Goal: Task Accomplishment & Management: Use online tool/utility

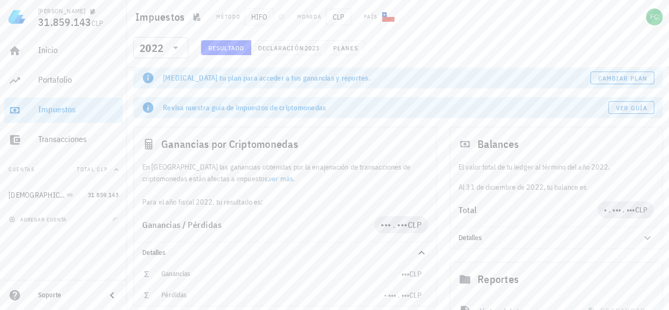
scroll to position [6, 0]
click at [184, 49] on div "​ 2022" at bounding box center [160, 47] width 55 height 21
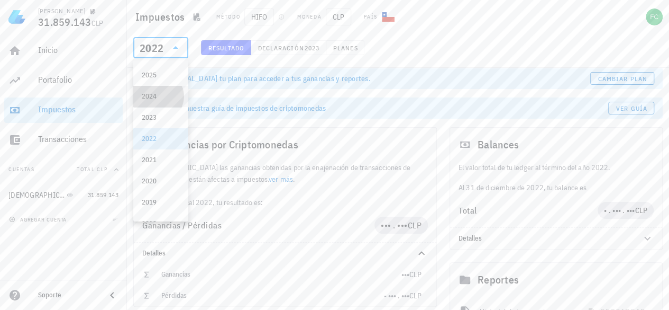
click at [155, 95] on div "2024" at bounding box center [161, 96] width 38 height 8
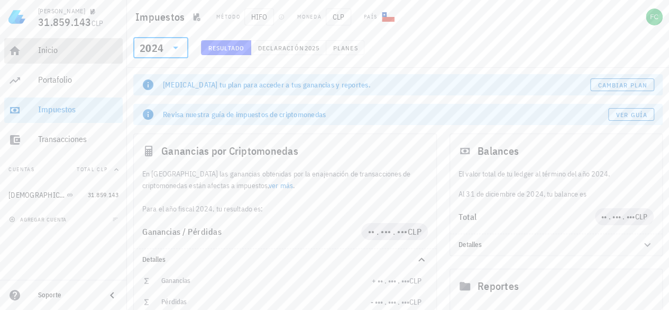
click at [61, 47] on div "Inicio" at bounding box center [78, 50] width 80 height 10
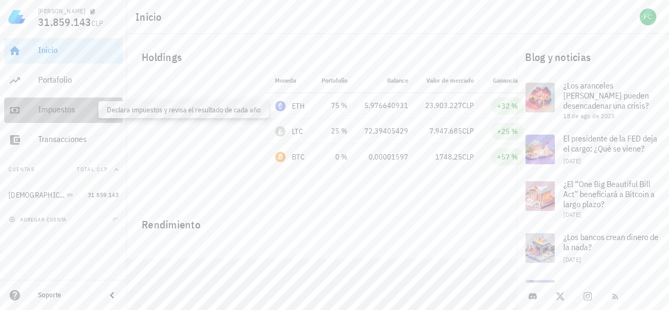
click at [59, 105] on div "Impuestos" at bounding box center [78, 109] width 80 height 10
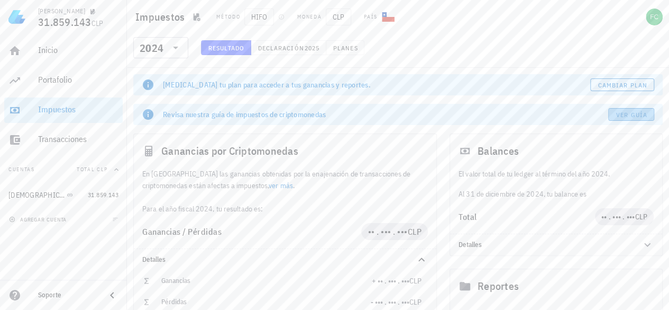
click at [629, 113] on span "Ver guía" at bounding box center [632, 115] width 32 height 8
click at [622, 82] on span "Cambiar plan" at bounding box center [623, 85] width 50 height 8
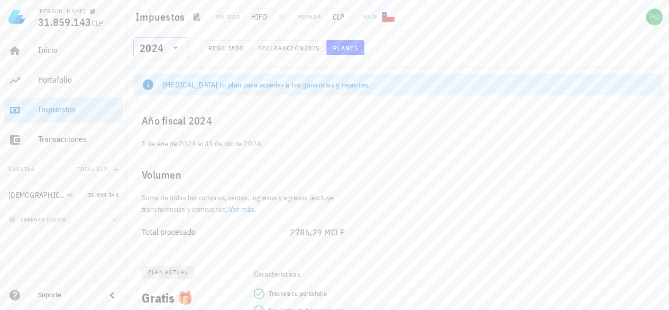
click at [178, 45] on icon at bounding box center [175, 47] width 13 height 13
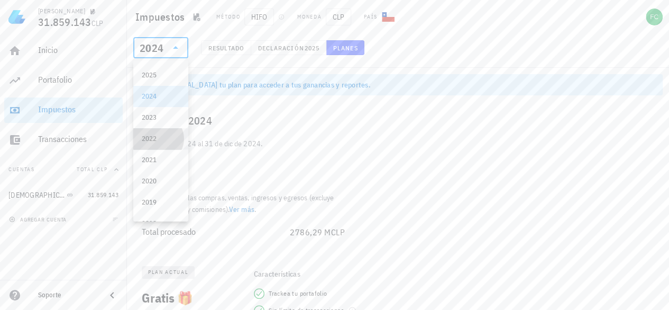
click at [147, 140] on div "2022" at bounding box center [161, 138] width 38 height 8
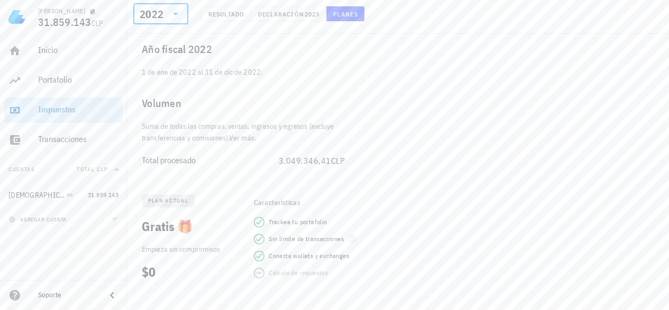
scroll to position [71, 0]
click at [171, 10] on icon at bounding box center [175, 13] width 13 height 13
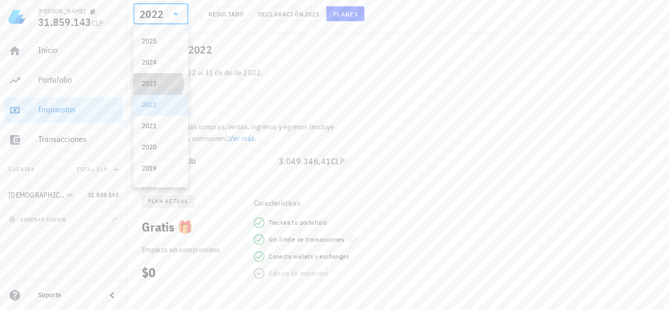
click at [159, 85] on div "2023" at bounding box center [161, 83] width 38 height 8
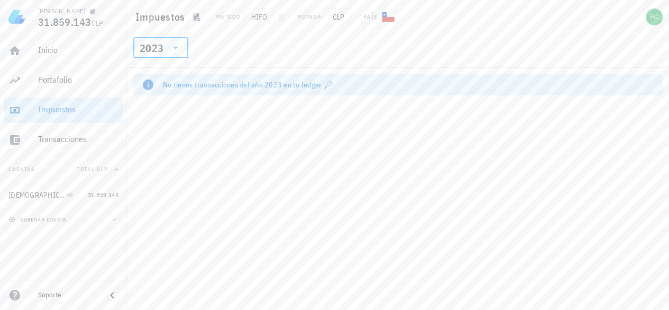
scroll to position [0, 0]
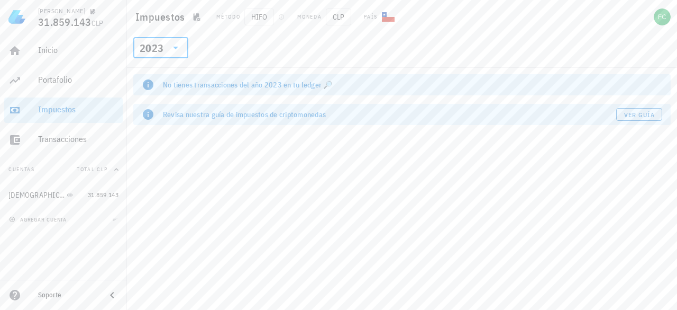
click at [175, 46] on icon at bounding box center [175, 47] width 13 height 13
click at [157, 103] on div "2024" at bounding box center [161, 96] width 38 height 17
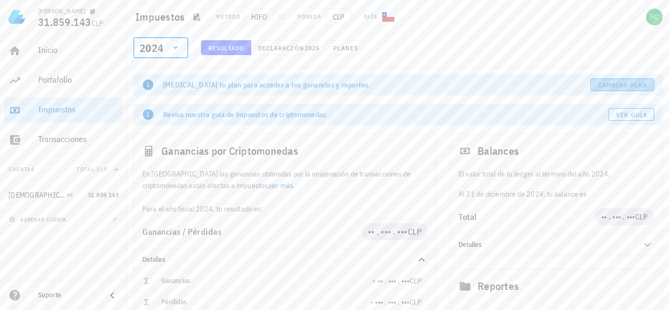
click at [626, 84] on span "Cambiar plan" at bounding box center [623, 85] width 50 height 8
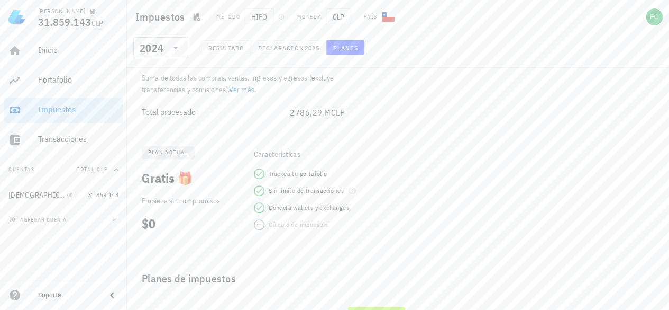
scroll to position [116, 0]
click at [161, 158] on span "plan actual" at bounding box center [168, 155] width 40 height 13
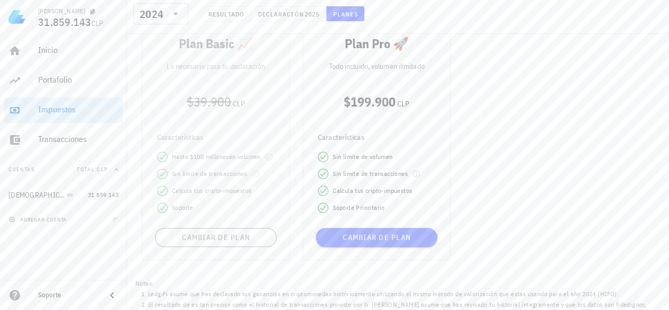
scroll to position [416, 0]
click at [211, 232] on div "Plan Basic 📈 Lo necesario para tu declaración $39.900 CLP Características Hasta…" at bounding box center [215, 136] width 161 height 255
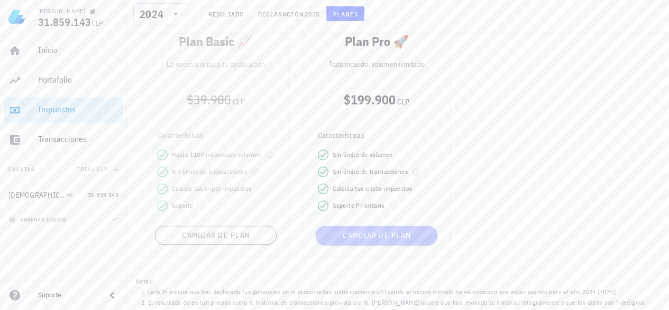
click at [348, 237] on span "Cambiar de plan" at bounding box center [376, 235] width 113 height 10
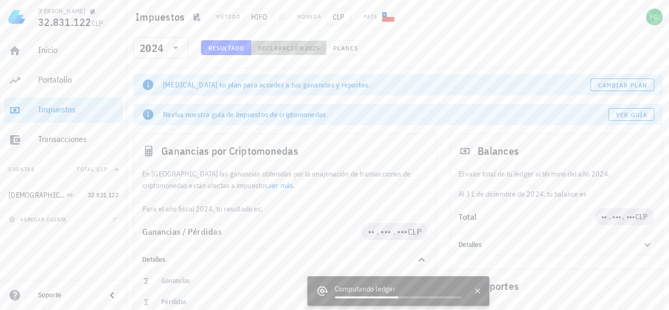
click at [287, 42] on button "Declaración 2025" at bounding box center [288, 47] width 75 height 15
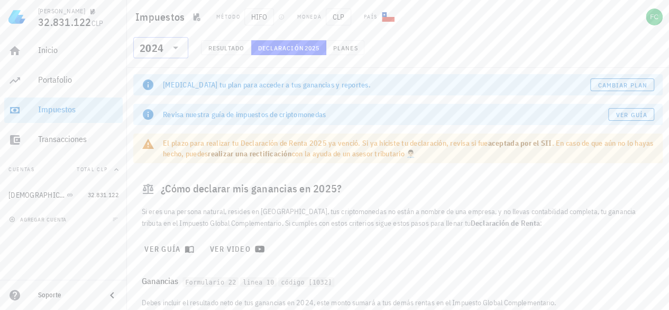
click at [184, 50] on div "​ 2024" at bounding box center [160, 47] width 55 height 21
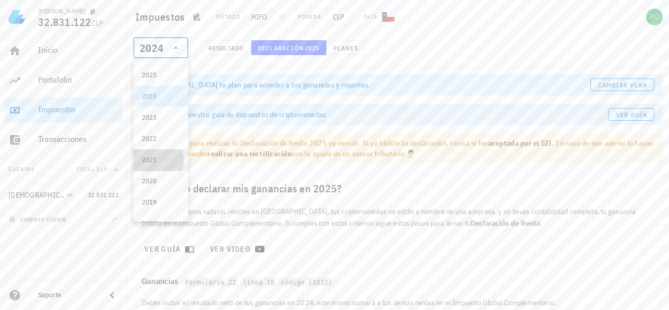
click at [152, 159] on div "2021" at bounding box center [161, 160] width 38 height 8
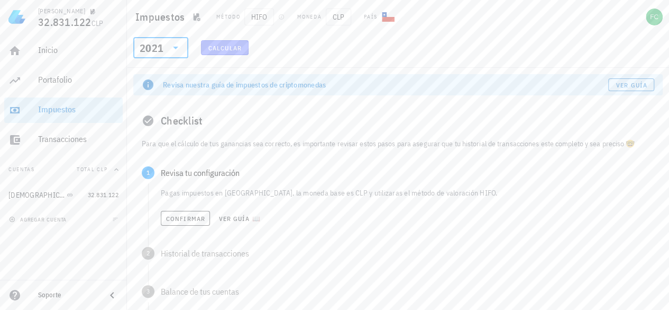
click at [232, 52] on button "Calcular" at bounding box center [225, 47] width 48 height 15
click at [206, 215] on button "Confirmar" at bounding box center [185, 218] width 49 height 15
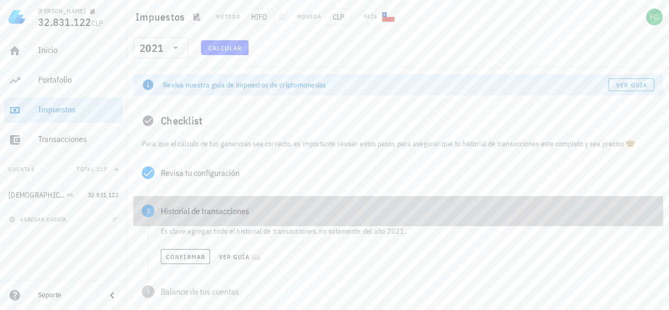
click at [205, 215] on div "Historial de transacciones" at bounding box center [408, 210] width 494 height 8
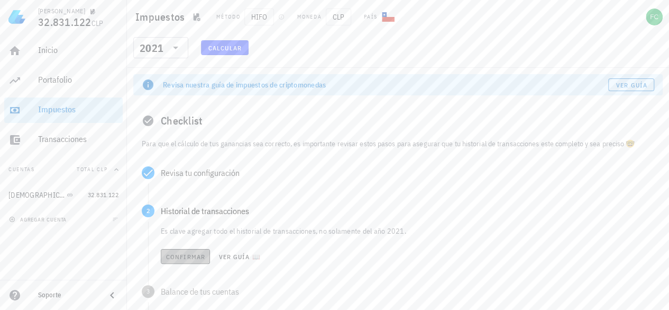
click at [188, 255] on span "Confirmar" at bounding box center [186, 256] width 40 height 8
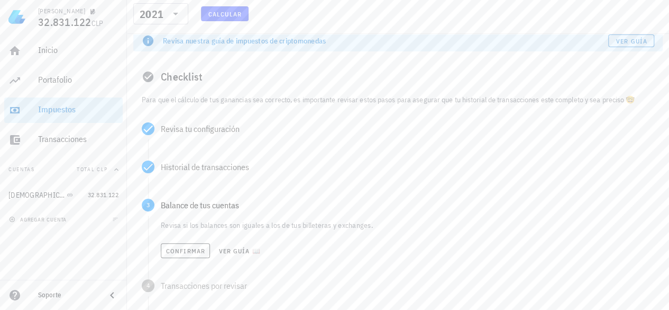
scroll to position [51, 0]
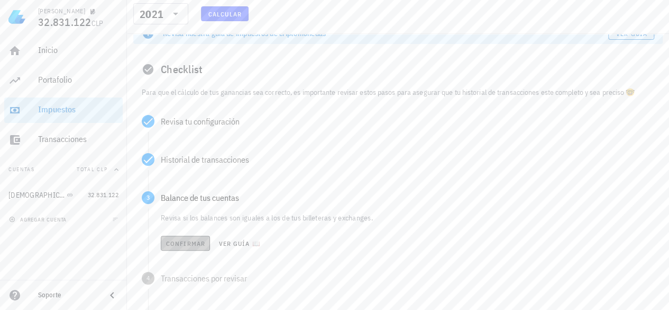
click at [181, 242] on span "Confirmar" at bounding box center [186, 243] width 40 height 8
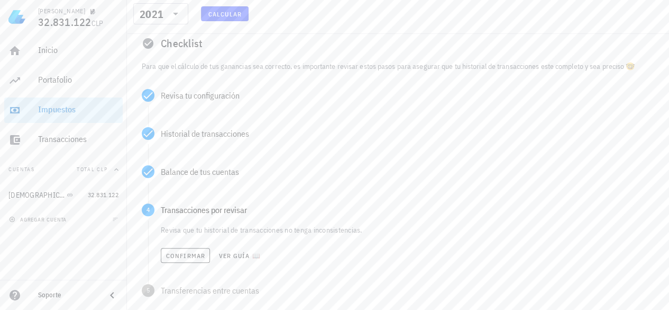
scroll to position [78, 0]
click at [183, 251] on span "Confirmar" at bounding box center [186, 254] width 40 height 8
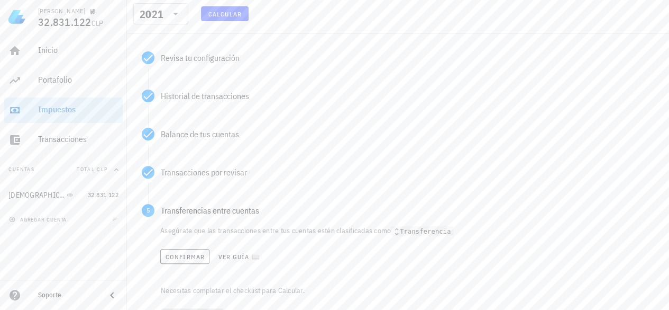
scroll to position [115, 0]
click at [186, 254] on span "Confirmar" at bounding box center [185, 256] width 40 height 8
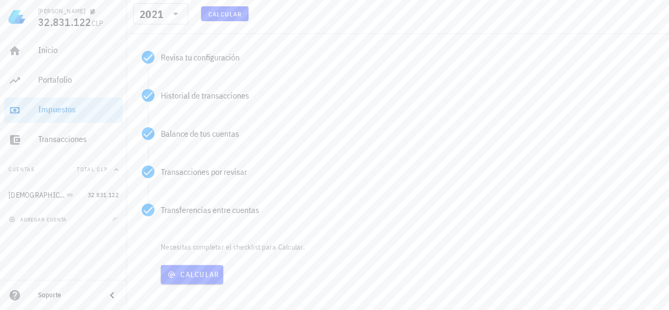
scroll to position [122, 0]
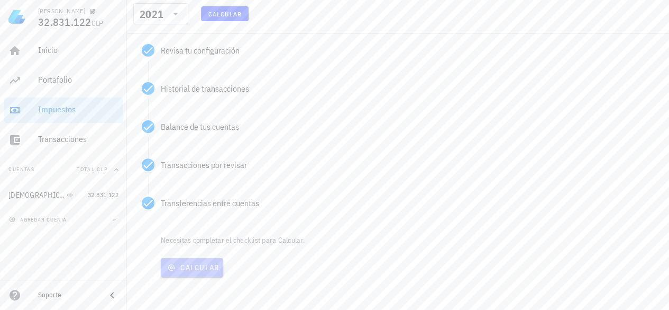
click at [205, 264] on span "Calcular" at bounding box center [192, 267] width 54 height 10
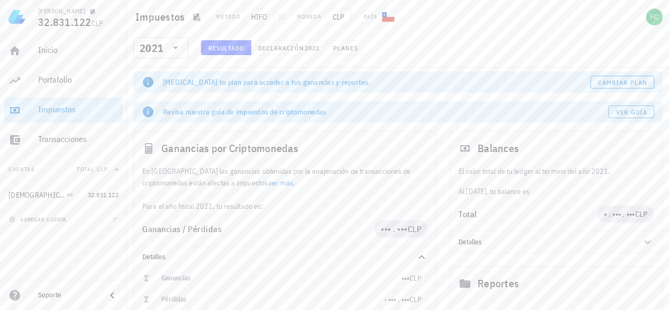
scroll to position [2, 0]
click at [608, 77] on link "Cambiar plan" at bounding box center [623, 82] width 64 height 13
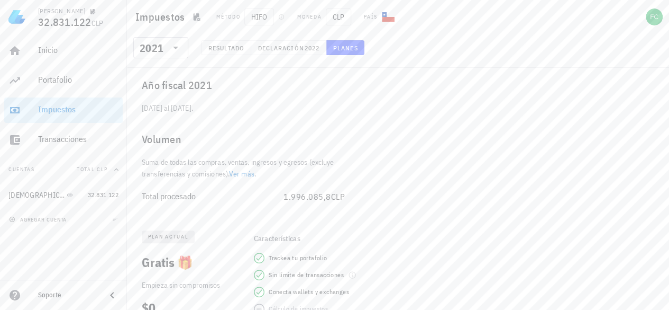
scroll to position [35, 0]
click at [175, 52] on icon at bounding box center [175, 47] width 13 height 13
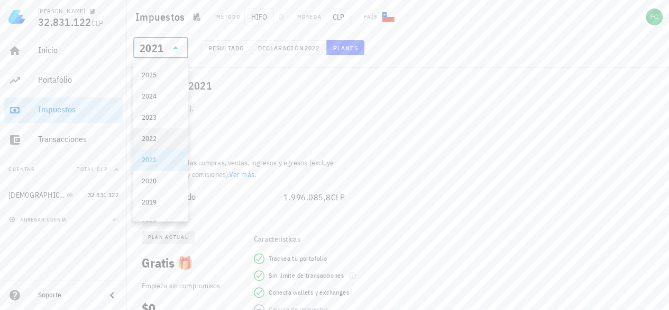
click at [160, 143] on div "2022" at bounding box center [161, 138] width 38 height 17
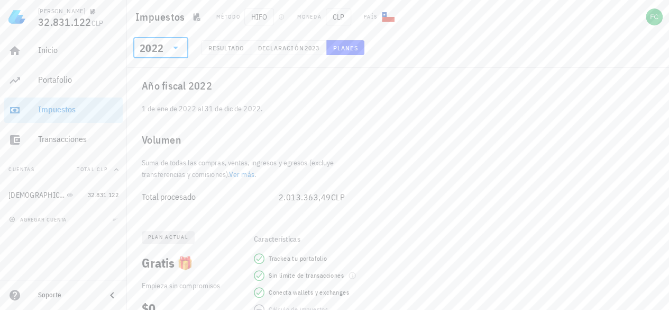
click at [160, 143] on div "Volumen" at bounding box center [249, 140] width 233 height 34
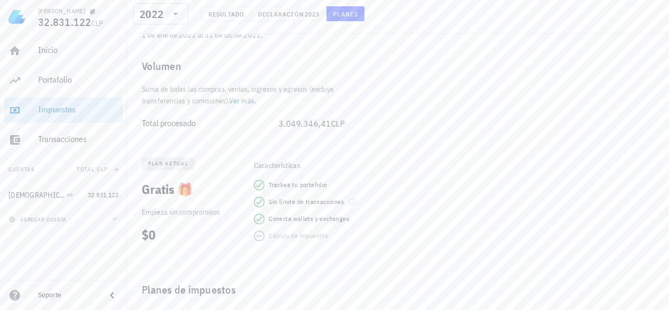
scroll to position [109, 0]
click at [181, 14] on icon at bounding box center [175, 13] width 13 height 13
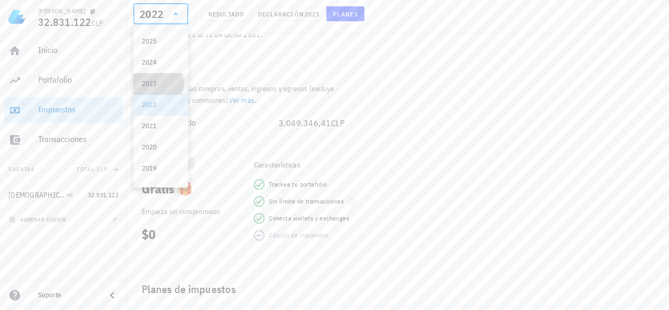
click at [159, 78] on div "2023" at bounding box center [161, 83] width 38 height 17
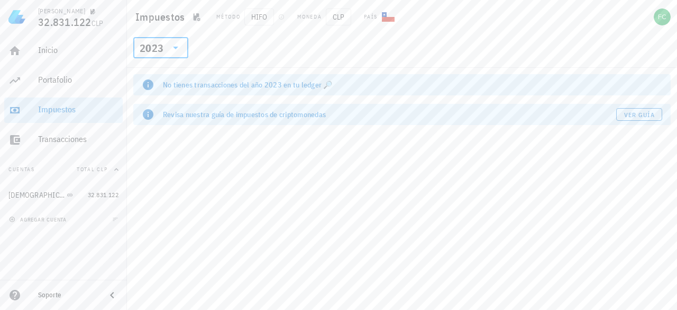
click at [177, 47] on icon at bounding box center [175, 48] width 5 height 3
click at [177, 47] on icon at bounding box center [175, 47] width 5 height 3
click at [177, 47] on icon at bounding box center [175, 48] width 5 height 3
click at [160, 97] on div "2024" at bounding box center [161, 96] width 38 height 8
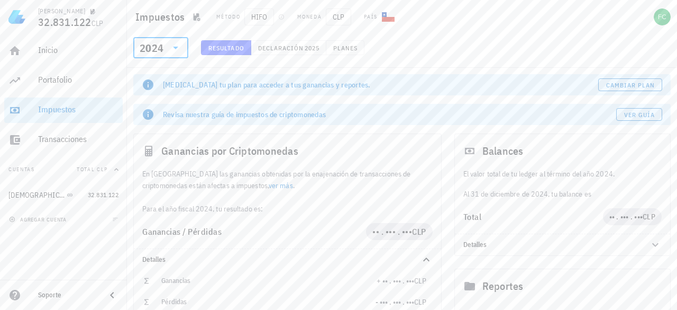
click at [160, 74] on div "No tienes transacciones del año 2023 en tu ledger 🔎" at bounding box center [402, 74] width 538 height 0
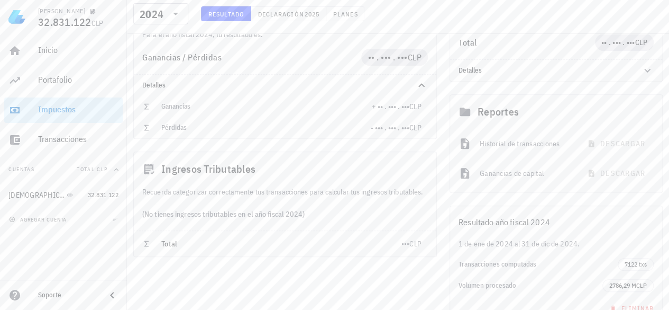
scroll to position [248, 0]
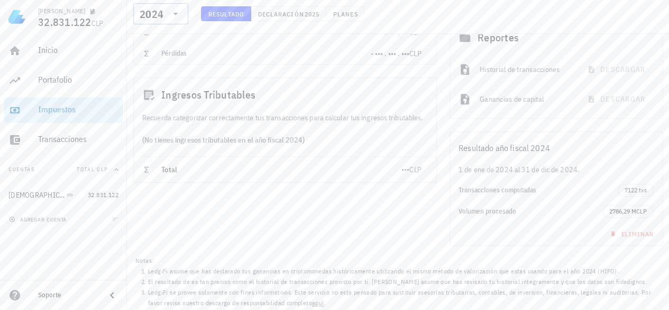
click at [173, 15] on icon at bounding box center [175, 13] width 13 height 13
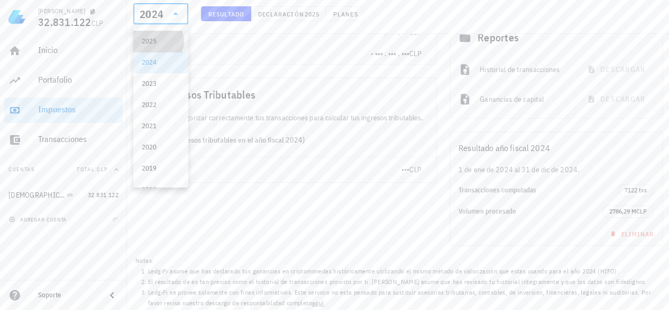
click at [146, 43] on div "2025" at bounding box center [161, 41] width 38 height 8
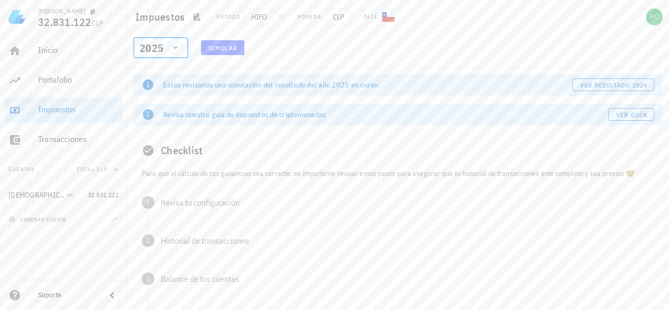
click at [224, 47] on span "Simular" at bounding box center [223, 48] width 30 height 8
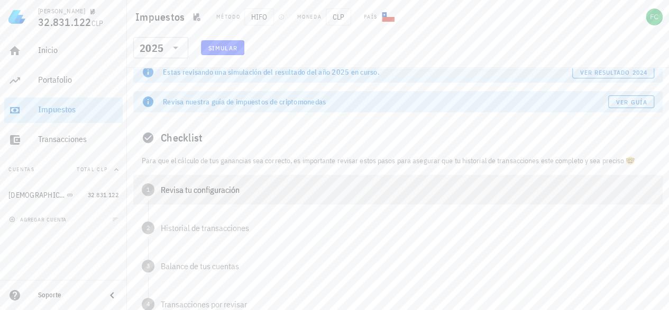
scroll to position [2, 0]
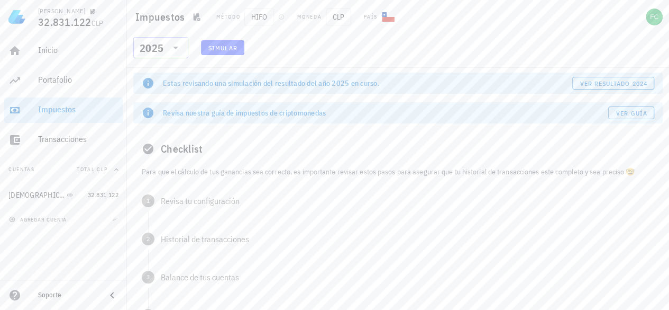
click at [176, 49] on icon at bounding box center [175, 47] width 13 height 13
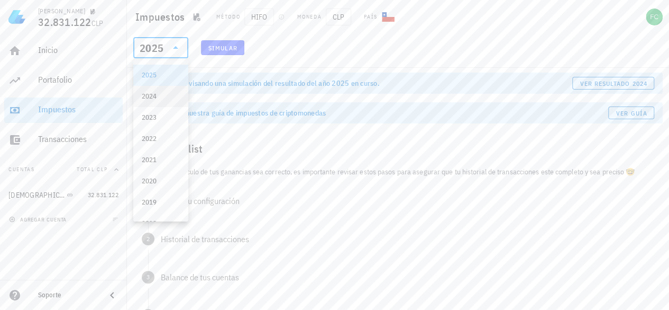
click at [162, 99] on div "2024" at bounding box center [161, 96] width 38 height 8
click at [162, 99] on div "Estas revisando una simulación del resultado del año 2025 en curso. ver resulta…" at bounding box center [398, 264] width 542 height 397
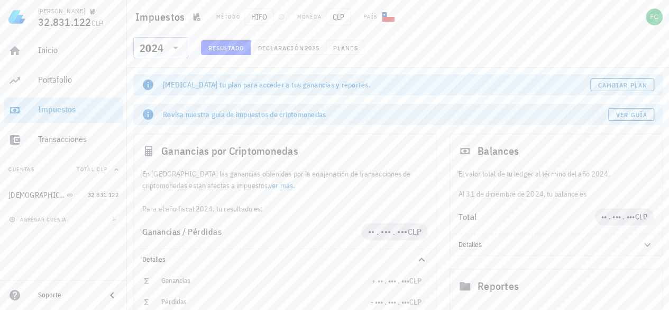
click at [179, 44] on icon at bounding box center [175, 47] width 13 height 13
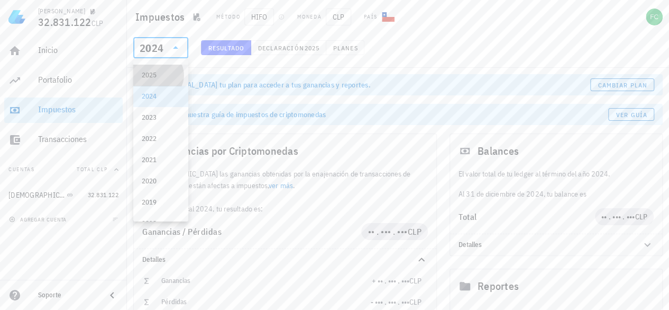
click at [159, 80] on div "2025" at bounding box center [161, 75] width 38 height 17
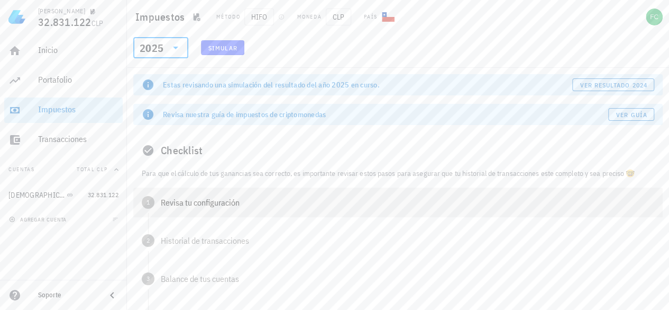
click at [282, 214] on div "1 Revisa tu configuración" at bounding box center [398, 202] width 530 height 30
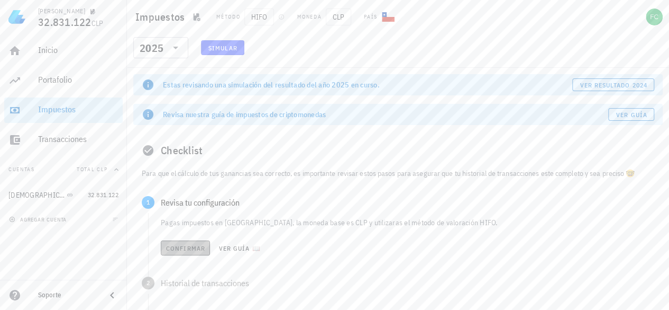
click at [180, 248] on span "Confirmar" at bounding box center [186, 248] width 40 height 8
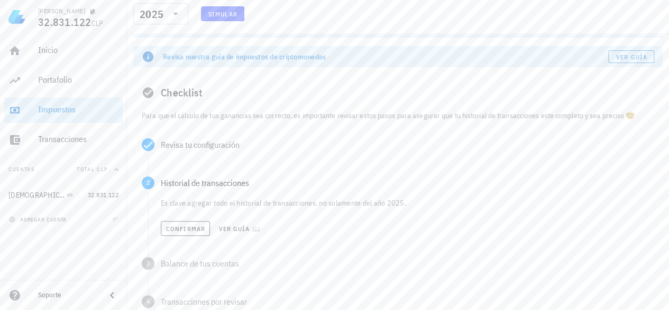
scroll to position [66, 0]
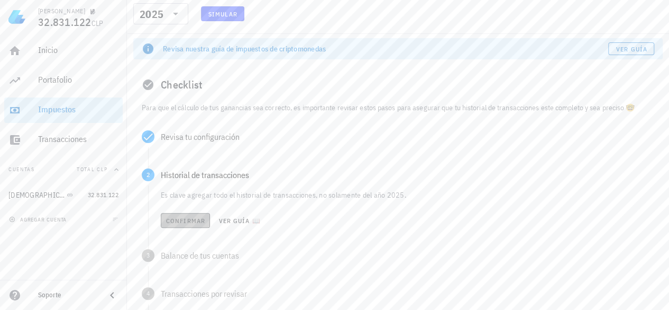
click at [182, 215] on button "Confirmar" at bounding box center [185, 220] width 49 height 15
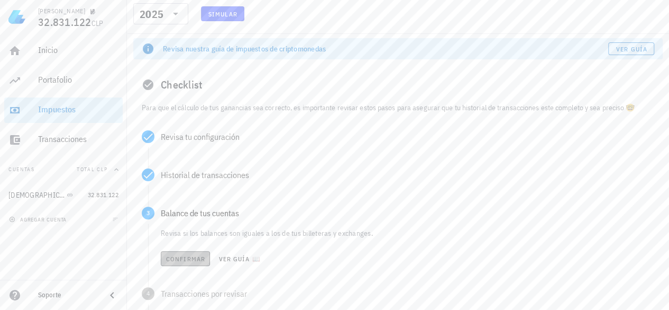
click at [197, 260] on span "Confirmar" at bounding box center [186, 259] width 40 height 8
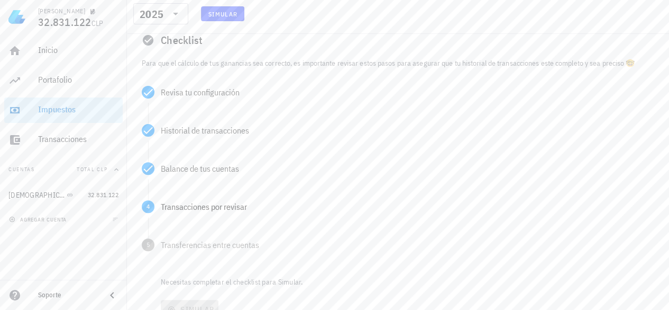
scroll to position [112, 0]
click at [186, 246] on div "Confirmar Ver guía 📖" at bounding box center [408, 249] width 494 height 23
click at [186, 246] on span "Confirmar" at bounding box center [186, 250] width 40 height 8
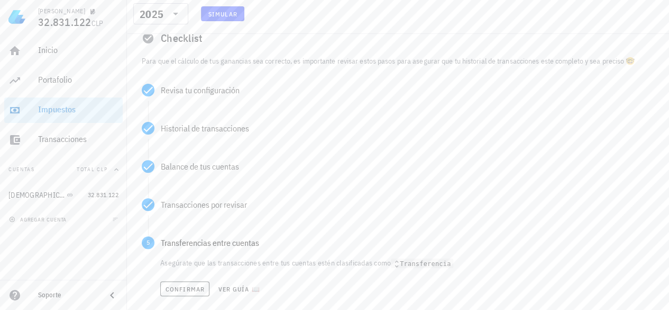
scroll to position [149, 0]
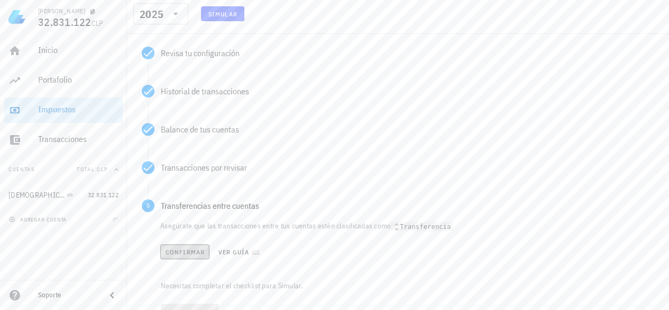
click at [187, 251] on span "Confirmar" at bounding box center [185, 252] width 40 height 8
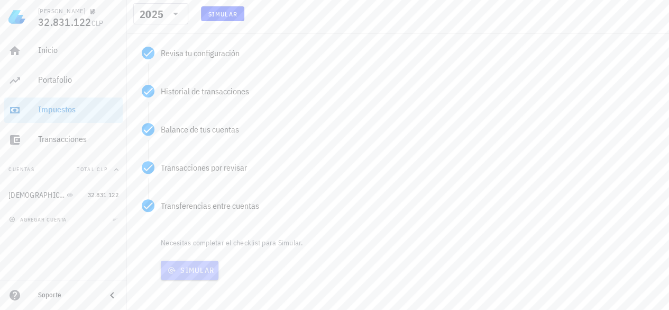
click at [192, 268] on span "Simular" at bounding box center [189, 270] width 49 height 10
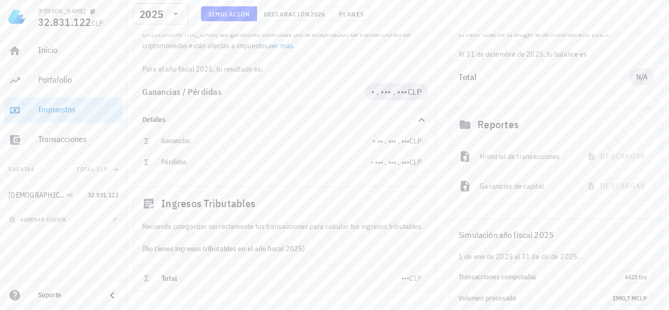
scroll to position [225, 0]
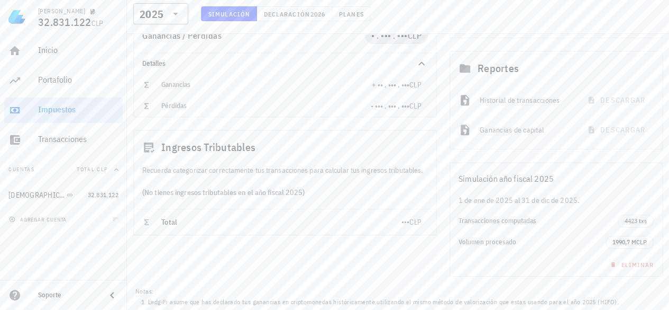
click at [174, 15] on icon at bounding box center [175, 13] width 13 height 13
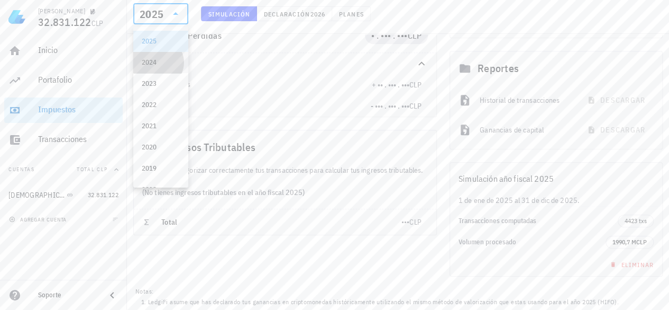
click at [147, 61] on div "2024" at bounding box center [161, 62] width 38 height 8
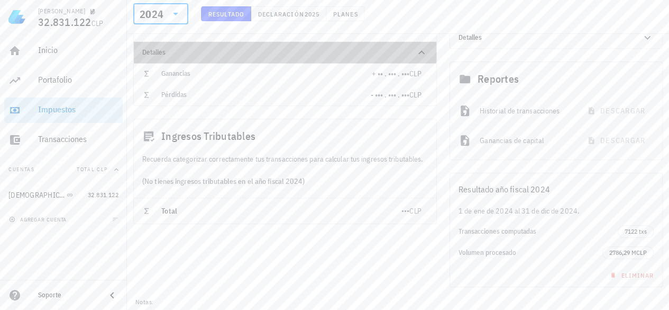
click at [147, 57] on div "Detalles" at bounding box center [272, 52] width 260 height 8
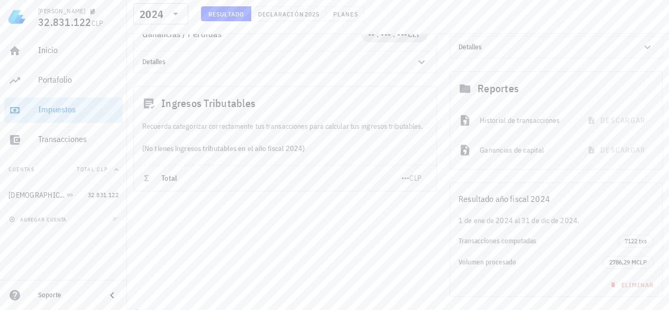
scroll to position [196, 0]
